Goal: Task Accomplishment & Management: Complete application form

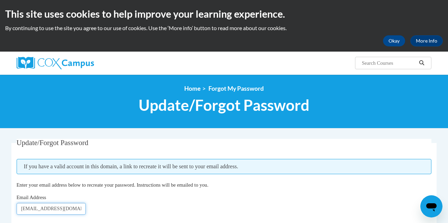
click at [72, 211] on input "shakishharrison@yahoo.com" at bounding box center [51, 209] width 69 height 12
click at [47, 211] on input "shakishharrison@yahoo.com" at bounding box center [51, 209] width 69 height 12
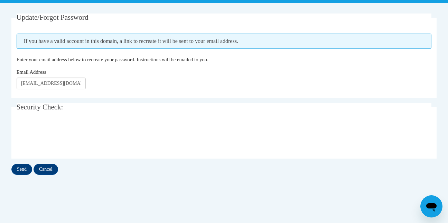
scroll to position [138, 0]
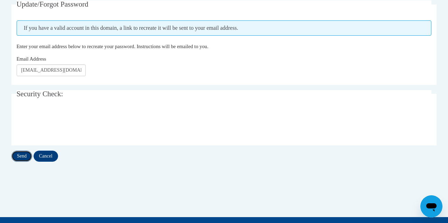
click at [24, 157] on input "Send" at bounding box center [21, 155] width 21 height 11
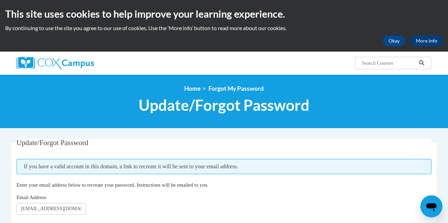
scroll to position [153, 0]
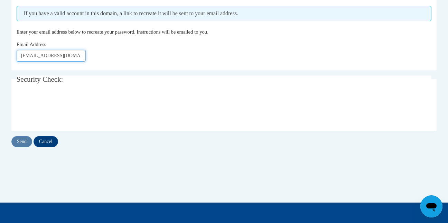
click at [84, 56] on input "[EMAIL_ADDRESS][DOMAIN_NAME]" at bounding box center [51, 56] width 69 height 12
click at [82, 57] on input "shakishharrison@yahoo.com" at bounding box center [51, 56] width 69 height 12
type input "s"
type input "[EMAIL_ADDRESS][DOMAIN_NAME]"
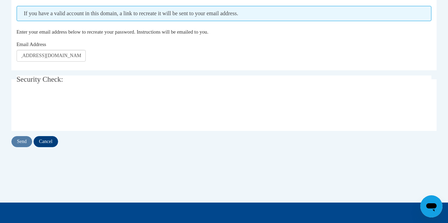
scroll to position [0, 0]
click at [25, 142] on input "Send" at bounding box center [21, 141] width 21 height 11
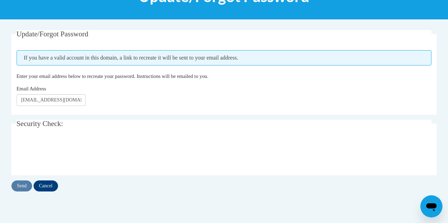
scroll to position [73, 0]
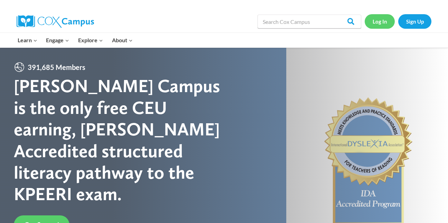
click at [374, 22] on link "Log In" at bounding box center [380, 21] width 30 height 14
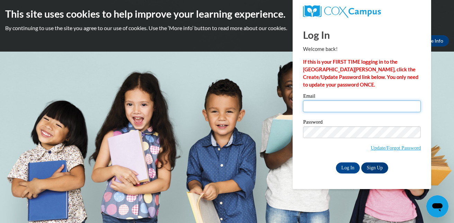
click at [342, 110] on input "Email" at bounding box center [362, 106] width 118 height 12
type input "[EMAIL_ADDRESS][DOMAIN_NAME]"
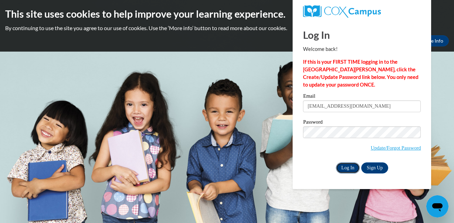
click at [350, 168] on input "Log In" at bounding box center [348, 167] width 24 height 11
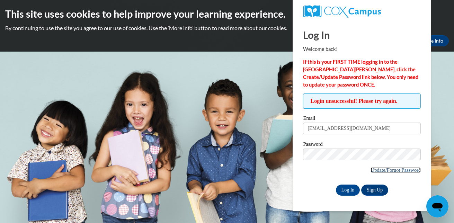
click at [386, 169] on link "Update/Forgot Password" at bounding box center [395, 170] width 50 height 6
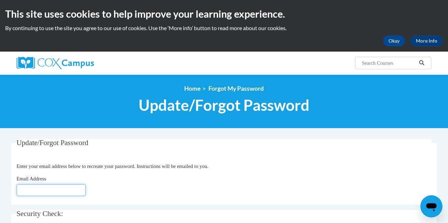
click at [35, 192] on input "Email Address" at bounding box center [51, 190] width 69 height 12
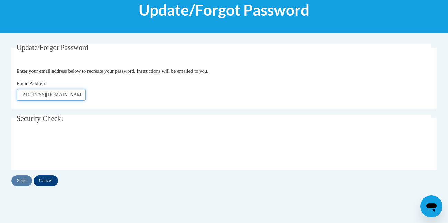
scroll to position [104, 0]
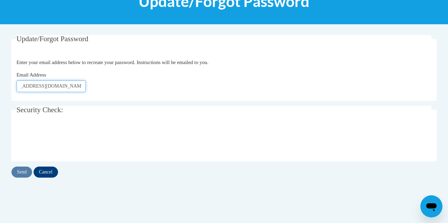
type input "tourinquiry@todayslittlescholars.com"
click at [22, 170] on input "Send" at bounding box center [21, 171] width 21 height 11
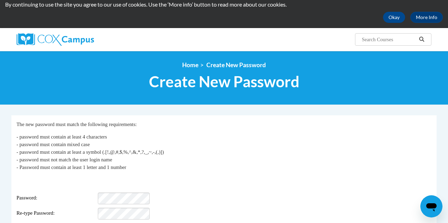
scroll to position [35, 0]
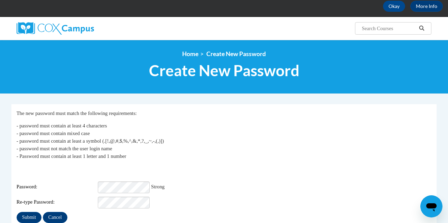
click at [100, 214] on div "Submit Cancel" at bounding box center [224, 217] width 415 height 11
click at [214, 202] on div "Re-type Password:" at bounding box center [224, 202] width 415 height 12
click at [33, 213] on input "Submit" at bounding box center [29, 217] width 25 height 11
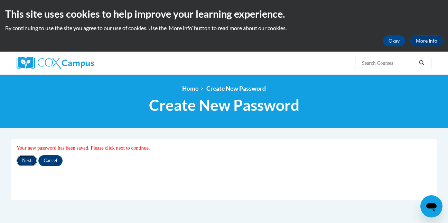
click at [26, 157] on input "Next" at bounding box center [27, 160] width 20 height 11
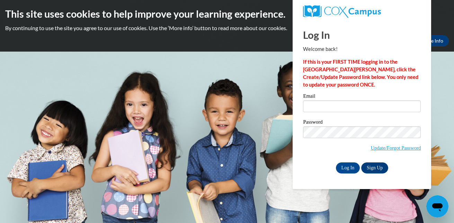
click at [260, 79] on body "This site uses cookies to help improve your learning experience. By continuing …" at bounding box center [227, 111] width 454 height 223
click at [331, 104] on input "Email" at bounding box center [362, 106] width 118 height 12
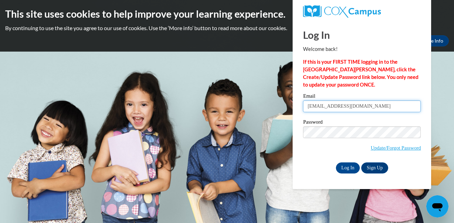
type input "tourinquiry@todayslittlescholars.com"
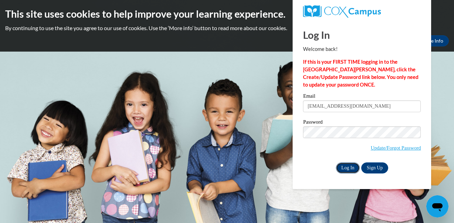
click at [348, 167] on input "Log In" at bounding box center [348, 167] width 24 height 11
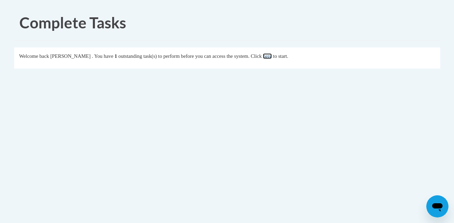
click at [271, 57] on link "here" at bounding box center [267, 56] width 9 height 6
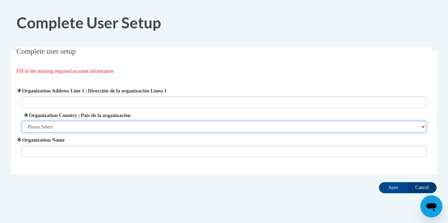
click at [423, 126] on select "Please Select [GEOGRAPHIC_DATA] | [GEOGRAPHIC_DATA] Outside of [GEOGRAPHIC_DATA…" at bounding box center [224, 127] width 405 height 12
select select "ad49bcad-a171-4b2e-b99c-48b446064914"
click at [22, 121] on select "Please Select [GEOGRAPHIC_DATA] | [GEOGRAPHIC_DATA] Outside of [GEOGRAPHIC_DATA…" at bounding box center [224, 127] width 405 height 12
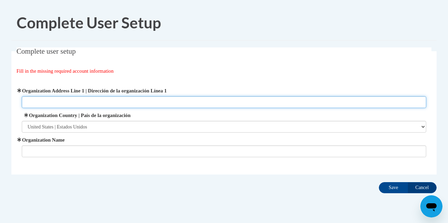
click at [52, 101] on input "Organization Address Line 1 | Dirección de la organización Línea 1" at bounding box center [224, 102] width 405 height 12
type input "[STREET_ADDRESS][PERSON_NAME]"
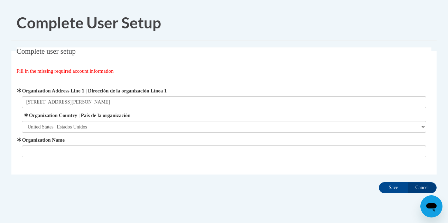
click at [17, 182] on div "Complete user setup Fill in the missing required account information User Profi…" at bounding box center [224, 121] width 436 height 148
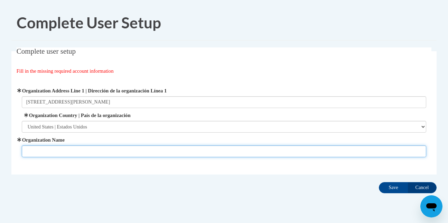
click at [44, 151] on input "Organization Name" at bounding box center [224, 151] width 405 height 12
type input "[DATE] Little Scholars Childcare"
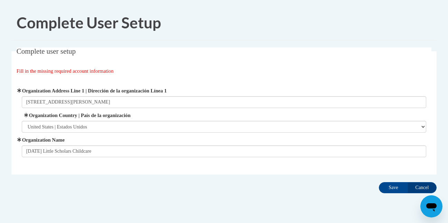
click at [203, 168] on fieldset "Complete user setup Fill in the missing required account information User Profi…" at bounding box center [223, 110] width 425 height 127
click at [400, 189] on input "Save" at bounding box center [393, 187] width 29 height 11
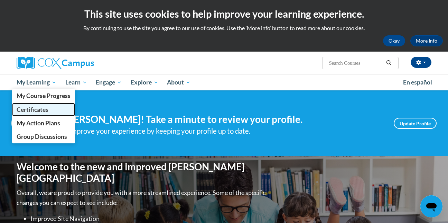
click at [40, 107] on span "Certificates" at bounding box center [33, 109] width 32 height 7
